Goal: Task Accomplishment & Management: Use online tool/utility

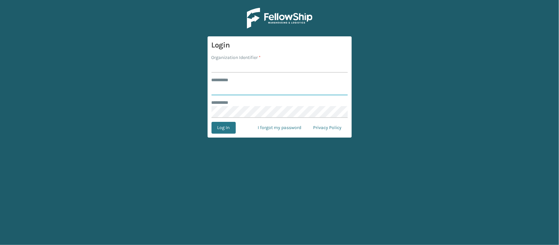
type input "********"
click at [238, 69] on input "Organization Identifier *" at bounding box center [280, 67] width 136 height 12
type input "MILLIARDLV"
click at [227, 123] on button "Log In" at bounding box center [224, 128] width 24 height 12
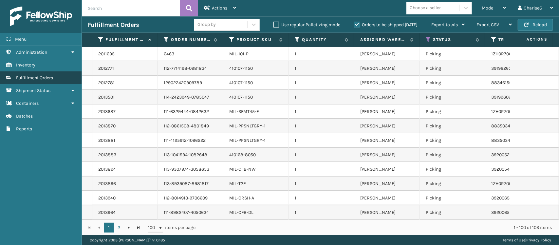
click at [63, 77] on link "Fulfillment Orders" at bounding box center [41, 77] width 82 height 13
click at [358, 25] on label "Orders to be shipped [DATE]" at bounding box center [386, 25] width 64 height 6
click at [354, 25] on input "Orders to be shipped [DATE]" at bounding box center [354, 23] width 0 height 4
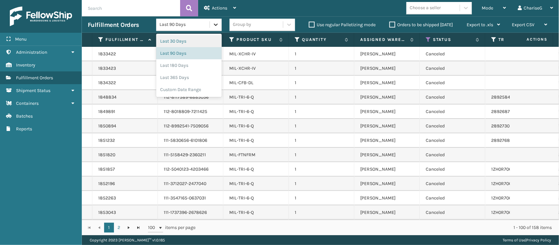
click at [214, 25] on icon at bounding box center [216, 25] width 4 height 2
click at [173, 87] on div "Custom Date Range" at bounding box center [189, 90] width 66 height 12
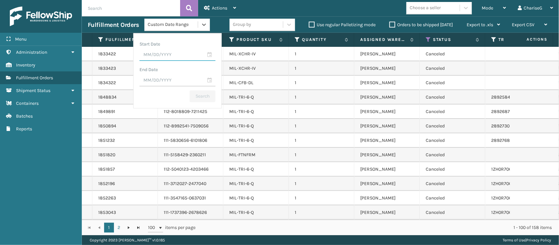
click at [184, 55] on input "text" at bounding box center [178, 55] width 76 height 12
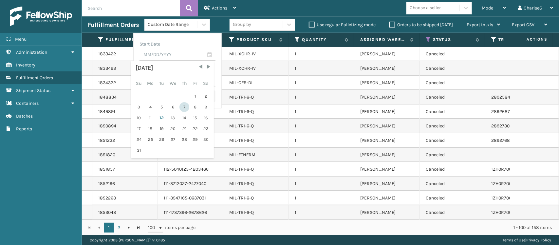
click at [182, 103] on div "7" at bounding box center [184, 107] width 10 height 10
type input "[DATE]"
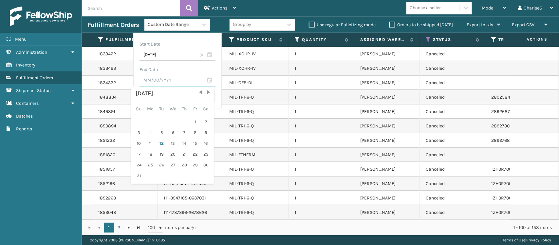
click at [189, 81] on input "text" at bounding box center [178, 81] width 76 height 12
click at [161, 141] on div "12" at bounding box center [162, 144] width 10 height 10
type input "[DATE]"
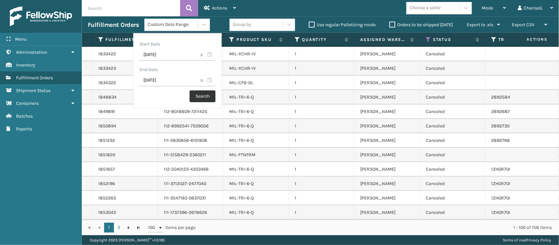
click at [200, 96] on button "Search" at bounding box center [203, 96] width 26 height 12
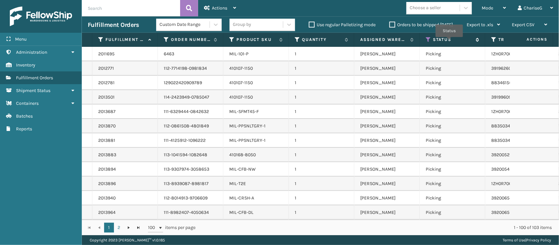
click at [449, 42] on label "Status" at bounding box center [453, 40] width 40 height 6
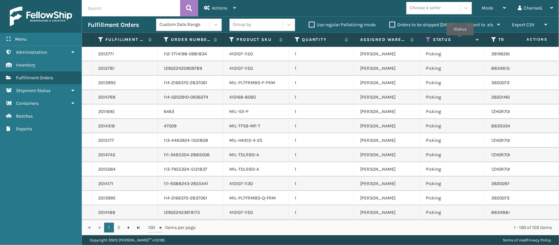
click at [460, 40] on label "Status" at bounding box center [453, 40] width 40 height 6
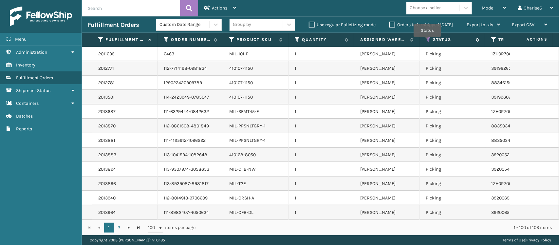
click at [427, 41] on icon at bounding box center [428, 40] width 5 height 6
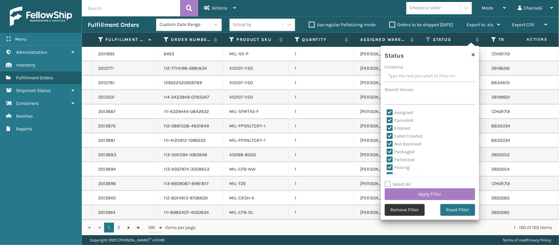
click at [410, 211] on button "Remove Filter" at bounding box center [405, 210] width 40 height 12
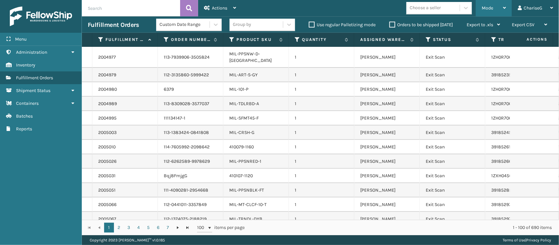
click at [506, 4] on div "Mode Regular Mode Picking Mode Labeling Mode Exit Scan Mode" at bounding box center [494, 8] width 36 height 16
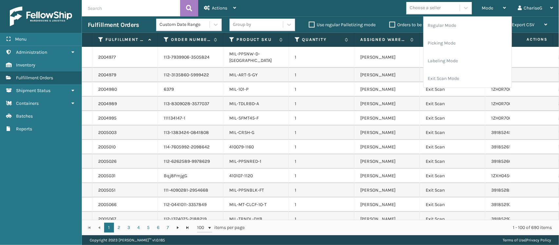
click at [378, 9] on div "Mode Regular Mode Picking Mode Labeling Mode Exit Scan Mode Choose a seller Cha…" at bounding box center [400, 8] width 317 height 16
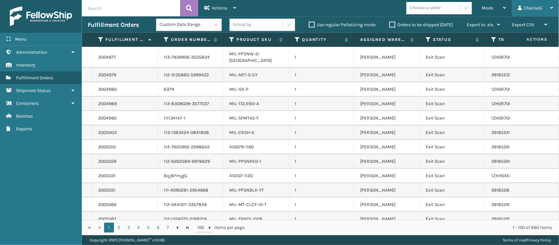
click at [551, 7] on icon at bounding box center [551, 8] width 3 height 5
click at [364, 9] on div "Mode Regular Mode Picking Mode Labeling Mode Exit Scan Mode Choose a seller Cha…" at bounding box center [400, 8] width 317 height 16
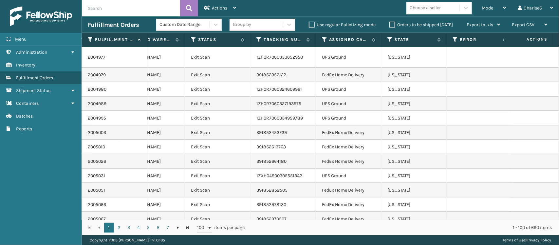
scroll to position [0, 243]
drag, startPoint x: 530, startPoint y: 37, endPoint x: 541, endPoint y: 93, distance: 57.4
click at [541, 97] on td at bounding box center [534, 104] width 49 height 14
click at [529, 41] on span "Actions" at bounding box center [529, 39] width 46 height 11
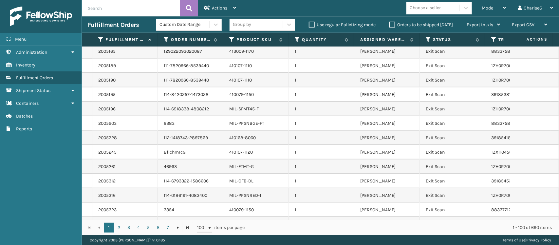
scroll to position [254, 0]
click at [133, 6] on input "text" at bounding box center [131, 8] width 98 height 16
type input "107-1150"
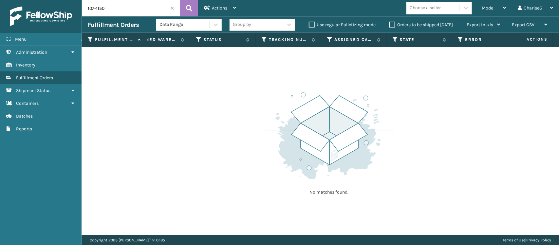
scroll to position [0, 243]
click at [532, 39] on span "Actions" at bounding box center [529, 39] width 46 height 11
drag, startPoint x: 532, startPoint y: 39, endPoint x: 300, endPoint y: 79, distance: 235.9
click at [300, 79] on div "No matches found." at bounding box center [320, 141] width 477 height 188
click at [230, 5] on div "Actions" at bounding box center [220, 8] width 32 height 16
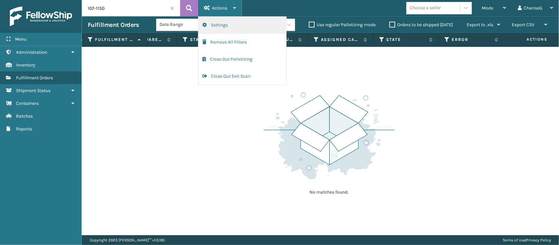
click at [233, 26] on button "Settings" at bounding box center [242, 25] width 88 height 17
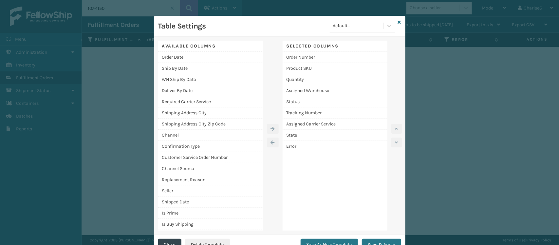
scroll to position [10, 0]
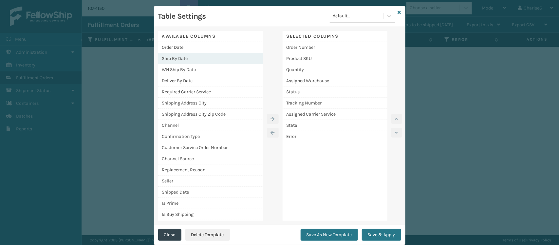
click at [192, 58] on div "Ship By Date" at bounding box center [210, 58] width 105 height 11
click at [271, 117] on icon "button" at bounding box center [273, 119] width 4 height 5
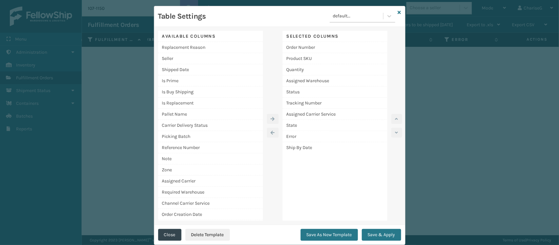
scroll to position [114, 0]
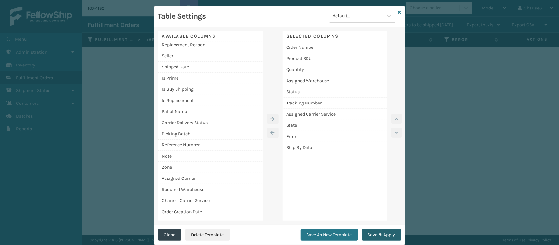
click at [374, 235] on button "Save & Apply" at bounding box center [381, 235] width 39 height 12
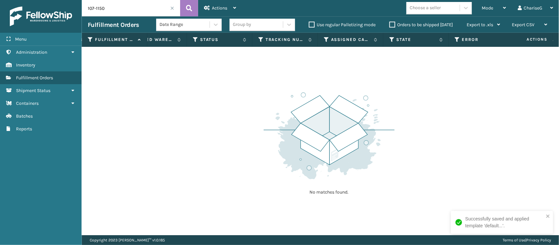
scroll to position [0, 309]
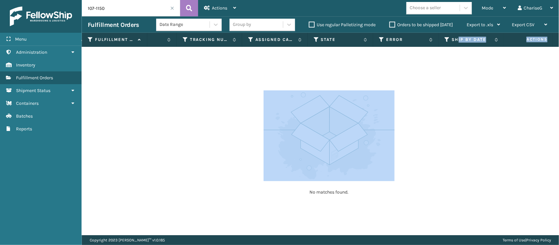
drag, startPoint x: 459, startPoint y: 38, endPoint x: 471, endPoint y: 52, distance: 18.1
click at [471, 52] on div "Fulfillment Order Id Order Number Product SKU Quantity Assigned Warehouse Statu…" at bounding box center [320, 134] width 477 height 202
click at [474, 47] on td "No matches found." at bounding box center [169, 51] width 780 height 8
drag, startPoint x: 474, startPoint y: 44, endPoint x: 460, endPoint y: 49, distance: 14.9
click at [460, 49] on div "Fulfillment Order Id Order Number Product SKU Quantity Assigned Warehouse Statu…" at bounding box center [320, 134] width 477 height 202
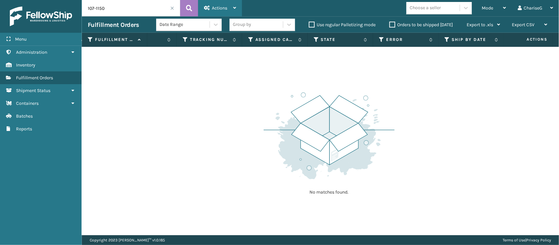
click at [216, 6] on span "Actions" at bounding box center [219, 8] width 15 height 6
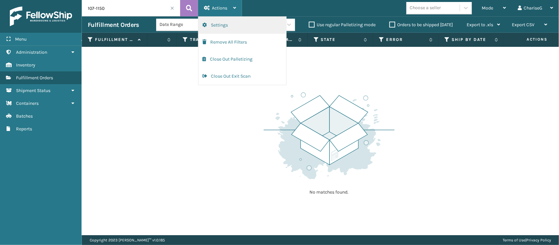
click at [218, 22] on button "Settings" at bounding box center [242, 25] width 88 height 17
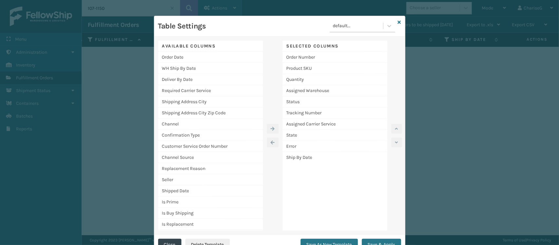
scroll to position [10, 0]
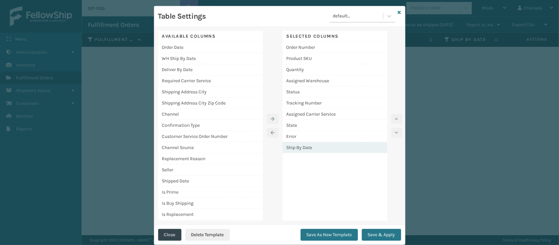
drag, startPoint x: 318, startPoint y: 146, endPoint x: 319, endPoint y: 149, distance: 3.4
click at [319, 149] on div "Ship By Date" at bounding box center [335, 147] width 105 height 11
click at [391, 115] on button "button" at bounding box center [396, 119] width 11 height 10
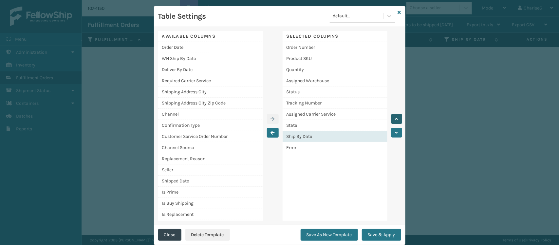
click at [391, 115] on button "button" at bounding box center [396, 119] width 11 height 10
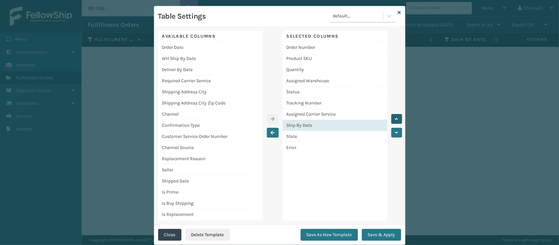
click at [391, 115] on button "button" at bounding box center [396, 119] width 11 height 10
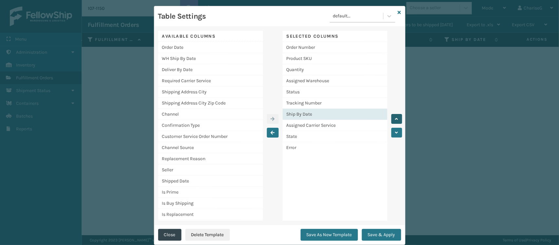
click at [391, 115] on button "button" at bounding box center [396, 119] width 11 height 10
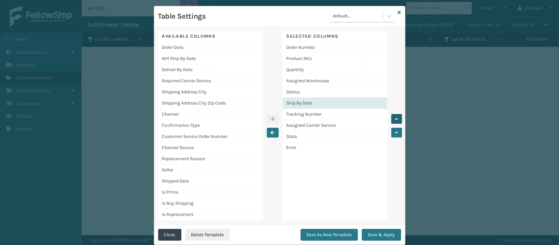
click at [391, 115] on button "button" at bounding box center [396, 119] width 11 height 10
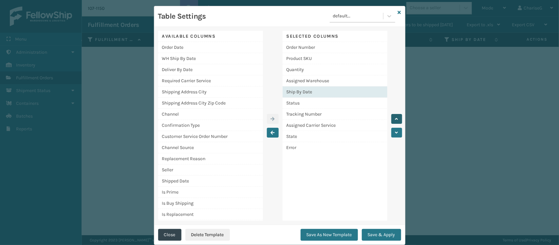
click at [391, 115] on button "button" at bounding box center [396, 119] width 11 height 10
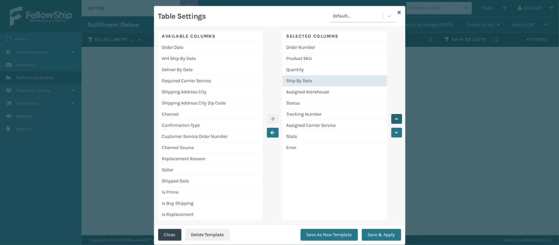
click at [391, 115] on button "button" at bounding box center [396, 119] width 11 height 10
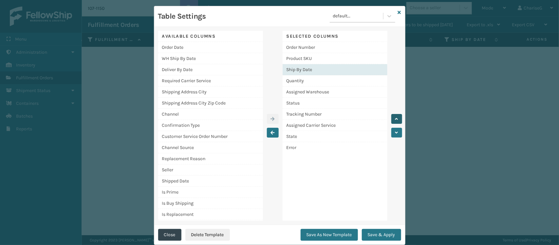
click at [391, 115] on button "button" at bounding box center [396, 119] width 11 height 10
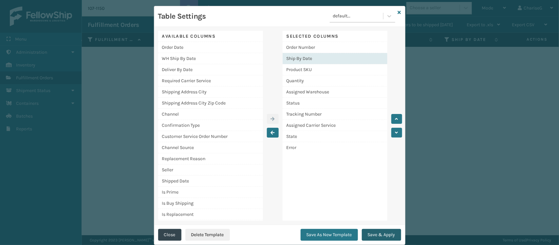
click at [391, 237] on button "Save & Apply" at bounding box center [381, 235] width 39 height 12
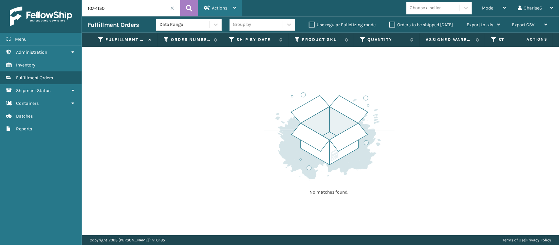
click at [232, 0] on div "Actions" at bounding box center [220, 8] width 32 height 16
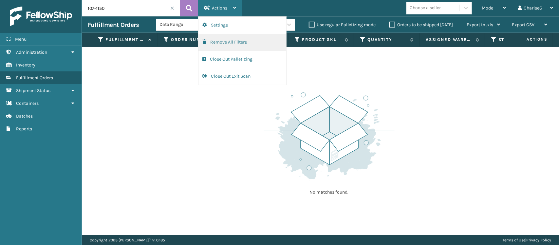
click at [239, 39] on button "Remove All Filters" at bounding box center [242, 42] width 88 height 17
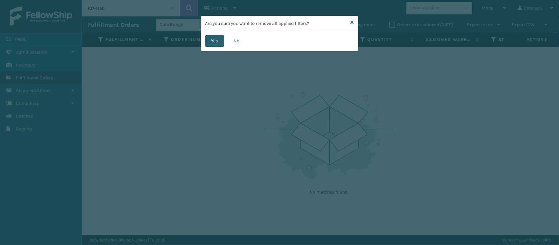
click at [216, 37] on button "Yes" at bounding box center [214, 41] width 19 height 12
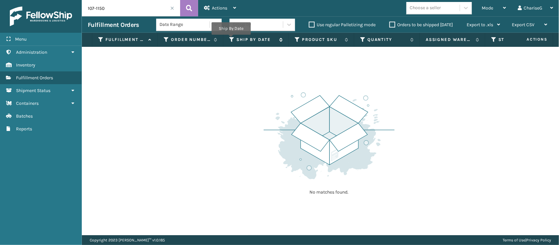
click at [231, 39] on icon at bounding box center [231, 40] width 5 height 6
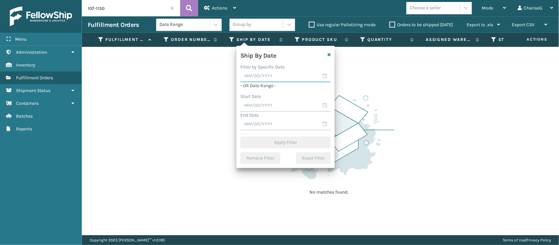
click at [272, 77] on input "text" at bounding box center [285, 76] width 90 height 12
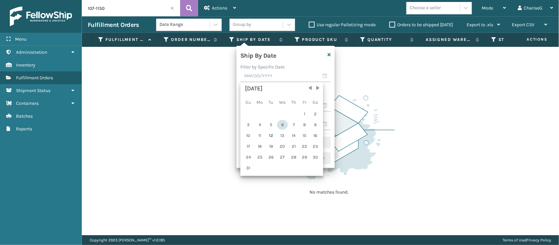
click at [286, 123] on div "6" at bounding box center [282, 125] width 11 height 10
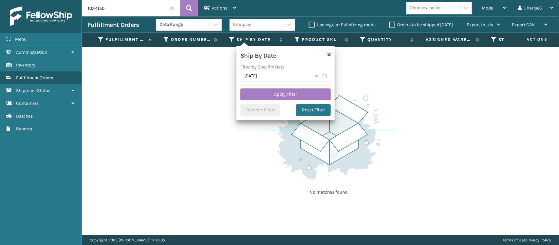
type input "[DATE]"
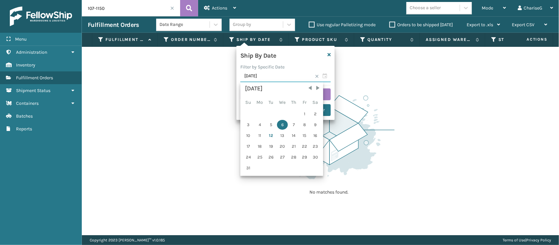
click at [275, 78] on input "[DATE]" at bounding box center [285, 76] width 90 height 12
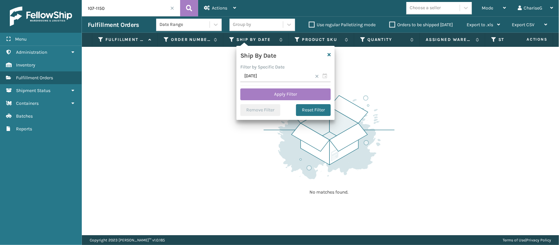
click at [331, 56] on div "Ship By Date" at bounding box center [285, 57] width 98 height 14
click at [328, 53] on icon "button" at bounding box center [329, 54] width 3 height 5
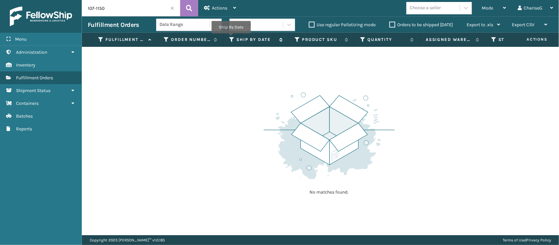
click at [231, 38] on icon at bounding box center [231, 40] width 5 height 6
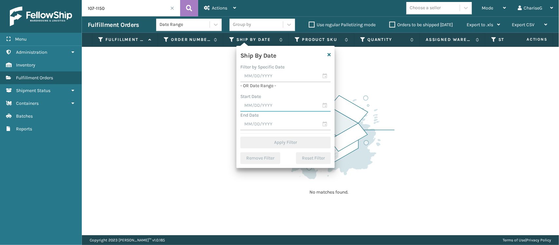
click at [261, 107] on input "text" at bounding box center [285, 106] width 90 height 12
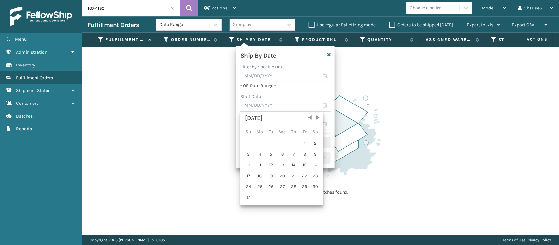
click at [279, 152] on div "6" at bounding box center [282, 154] width 11 height 10
type input "[DATE]"
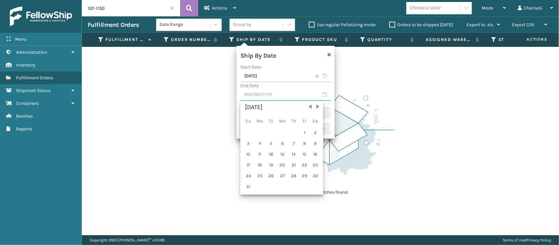
click at [274, 94] on input "text" at bounding box center [285, 95] width 90 height 12
click at [268, 153] on div "12" at bounding box center [271, 154] width 10 height 10
type input "[DATE]"
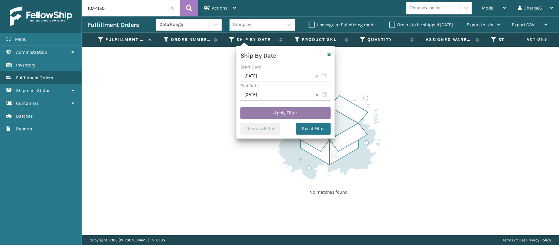
click at [295, 111] on button "Apply Filter" at bounding box center [285, 113] width 90 height 12
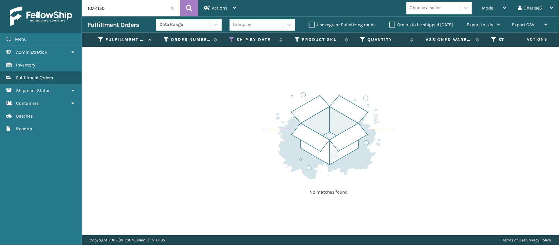
click at [172, 9] on span at bounding box center [172, 8] width 4 height 4
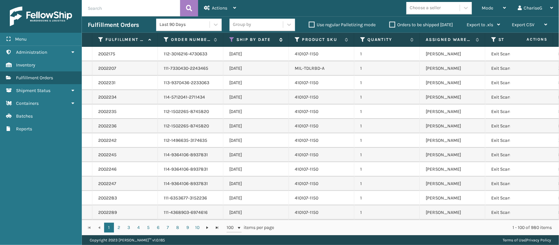
click at [231, 40] on icon at bounding box center [231, 40] width 5 height 6
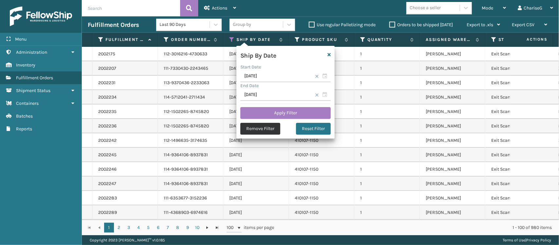
click at [271, 130] on button "Remove Filter" at bounding box center [260, 129] width 40 height 12
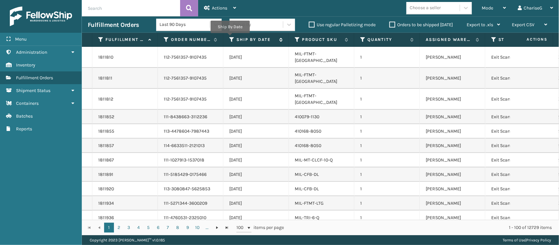
click at [230, 38] on icon at bounding box center [231, 40] width 5 height 6
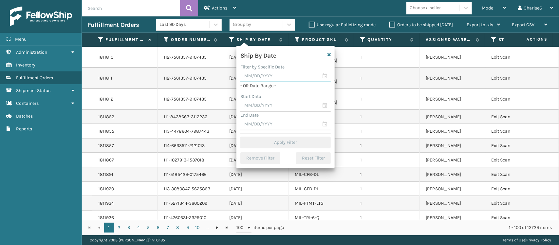
click at [266, 76] on input "text" at bounding box center [285, 76] width 90 height 12
click at [306, 60] on div "Ship By Date" at bounding box center [285, 57] width 98 height 14
click at [283, 106] on input "text" at bounding box center [285, 106] width 90 height 12
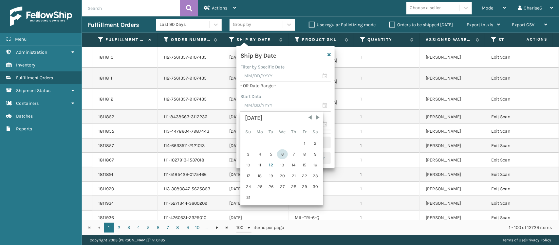
click at [279, 153] on div "6" at bounding box center [282, 154] width 11 height 10
type input "[DATE]"
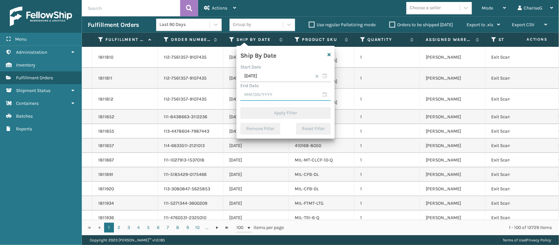
click at [274, 99] on input "text" at bounding box center [285, 95] width 90 height 12
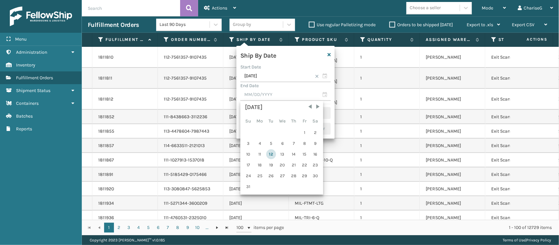
click at [269, 155] on div "12" at bounding box center [271, 154] width 10 height 10
type input "[DATE]"
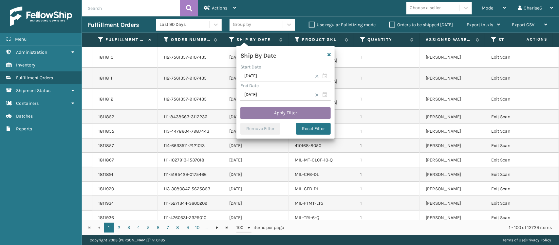
click at [297, 115] on button "Apply Filter" at bounding box center [285, 113] width 90 height 12
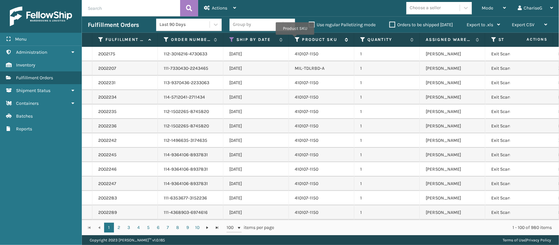
click at [295, 39] on icon at bounding box center [297, 40] width 5 height 6
